Goal: Task Accomplishment & Management: Use online tool/utility

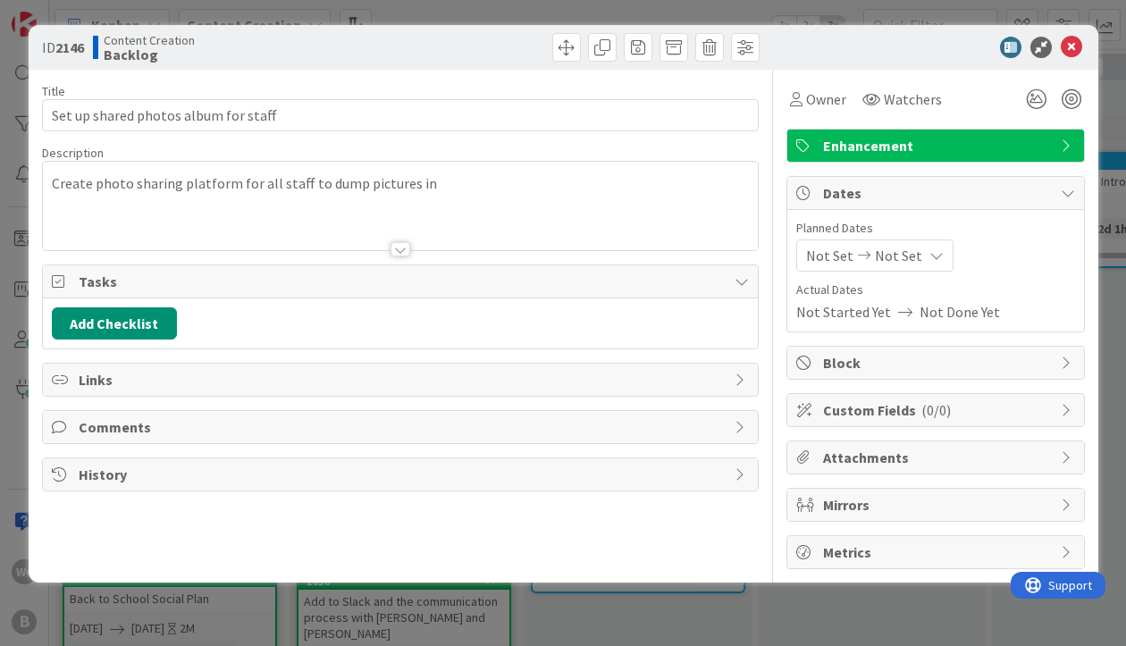
click at [444, 194] on div "Create photo sharing platform for all staff to dump pictures in" at bounding box center [400, 210] width 715 height 80
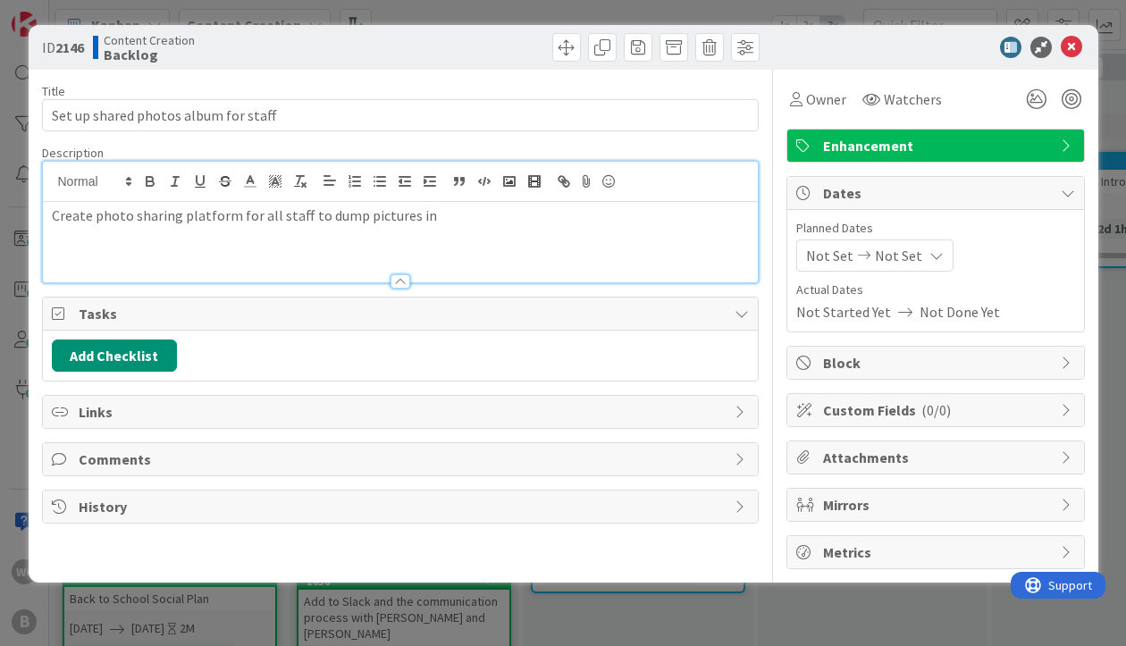
click at [431, 215] on p "Create photo sharing platform for all staff to dump pictures in" at bounding box center [400, 216] width 697 height 21
click at [331, 216] on p "Create photo sharing platform for all staff to dump pictures in" at bounding box center [400, 216] width 697 height 21
click at [427, 215] on p "Create photo sharing platform for all staff to dump pictures in" at bounding box center [400, 216] width 697 height 21
click at [341, 212] on p "Create photo sharing platform for all staff to dump pictures in" at bounding box center [400, 216] width 697 height 21
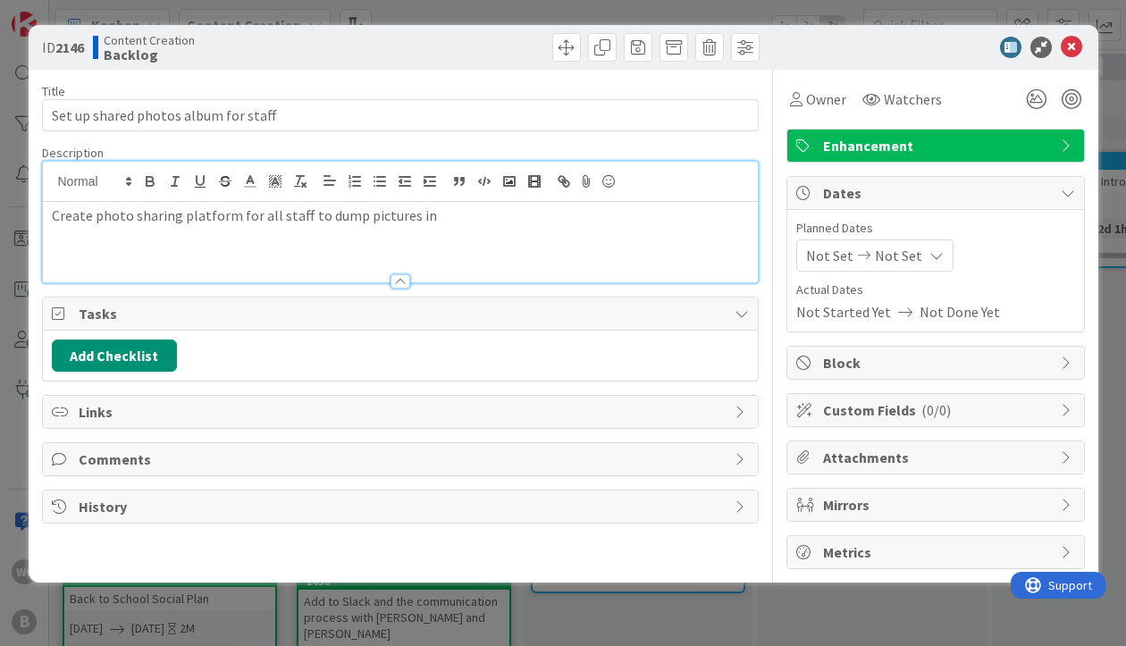
click at [474, 223] on p "Create photo sharing platform for all staff to dump pictures in" at bounding box center [400, 216] width 697 height 21
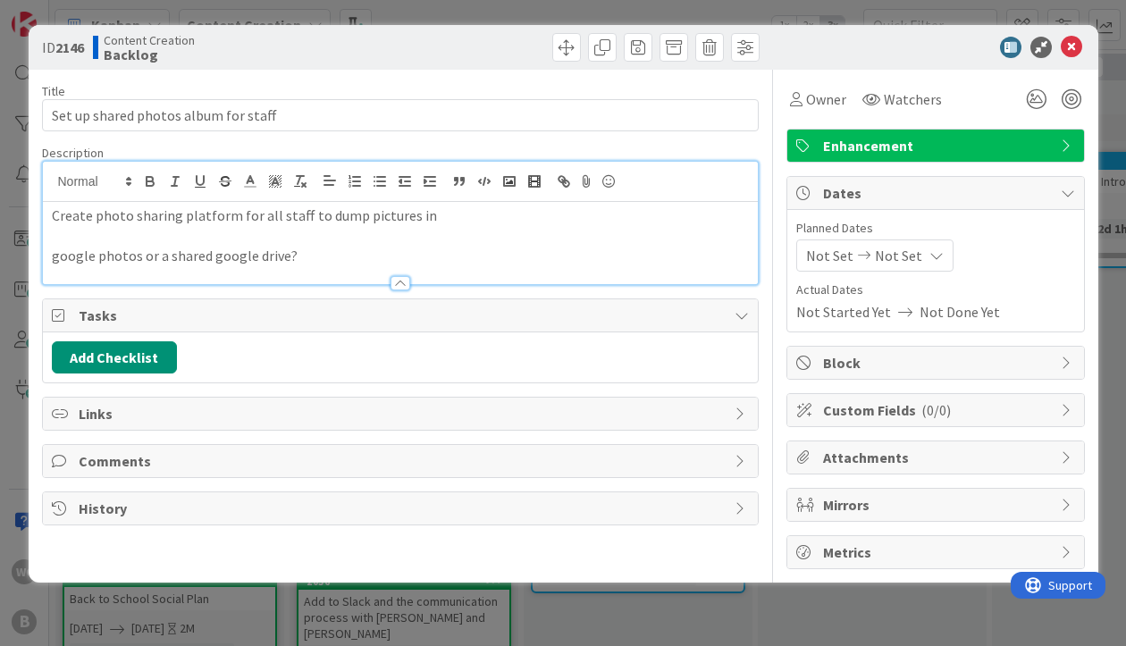
click at [1112, 137] on div "ID 2146 Content Creation Backlog Title 36 / 128 Set up shared photos album for …" at bounding box center [563, 323] width 1126 height 646
